Goal: Navigation & Orientation: Find specific page/section

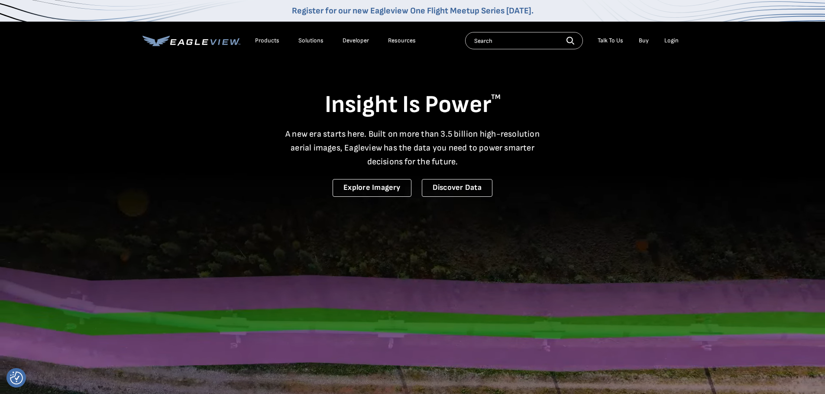
click at [262, 42] on div "Products" at bounding box center [267, 41] width 24 height 8
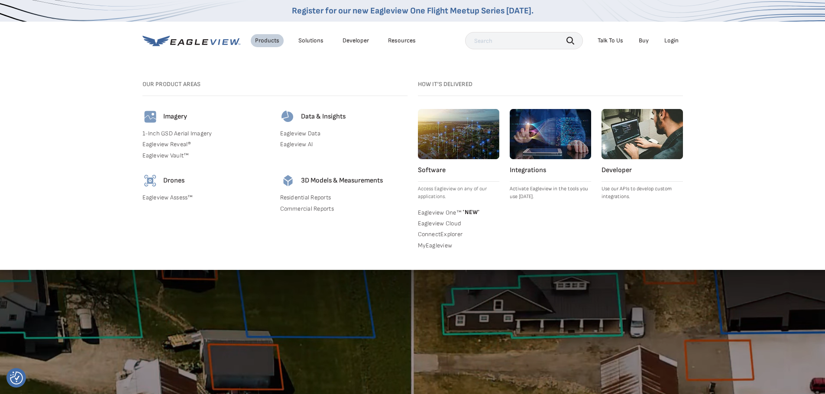
click at [161, 135] on link "1-Inch GSD Aerial Imagery" at bounding box center [205, 134] width 127 height 8
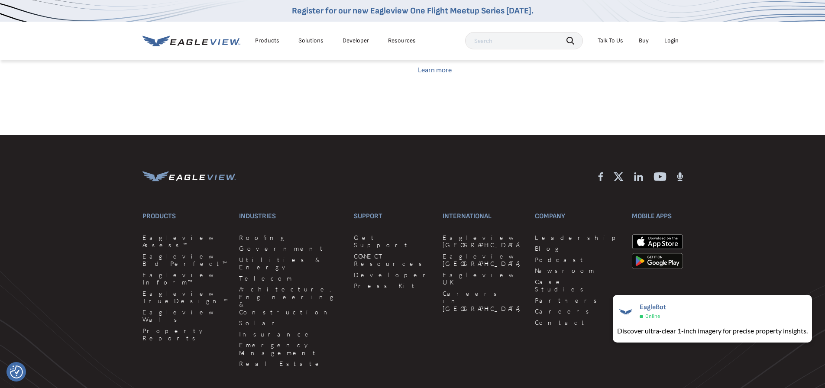
scroll to position [2641, 0]
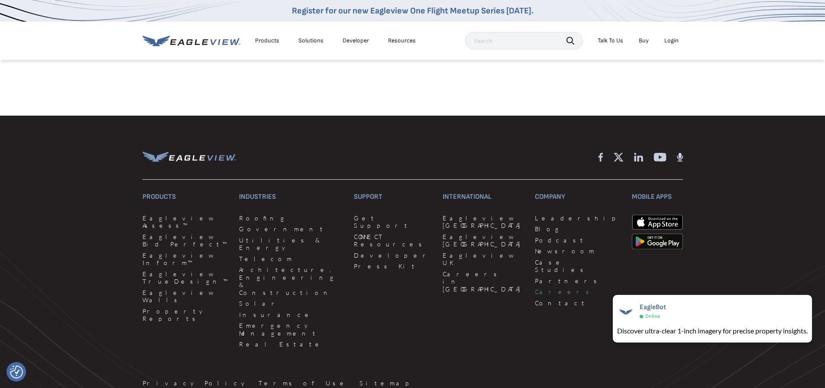
click at [535, 288] on link "Careers" at bounding box center [578, 292] width 87 height 8
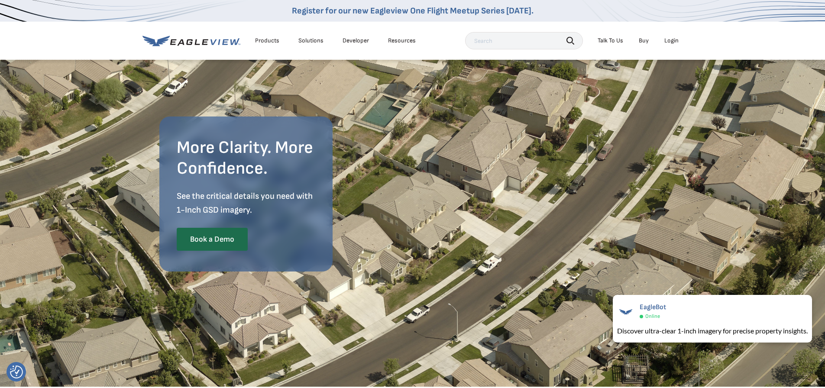
scroll to position [0, 0]
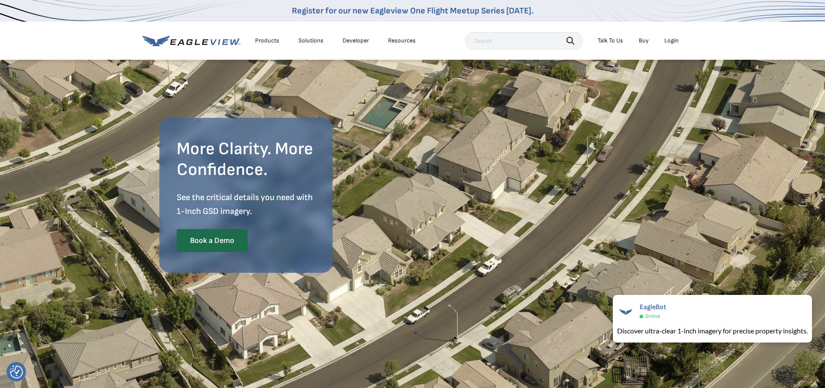
click at [305, 43] on div "Solutions" at bounding box center [310, 41] width 25 height 8
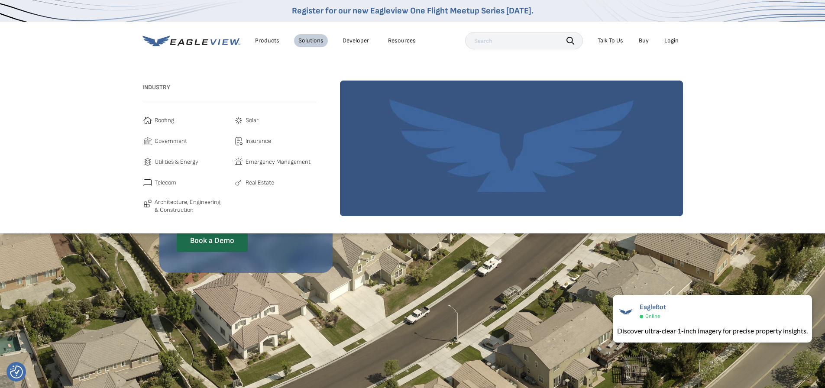
click at [355, 42] on link "Developer" at bounding box center [355, 41] width 26 height 8
